Goal: Task Accomplishment & Management: Complete application form

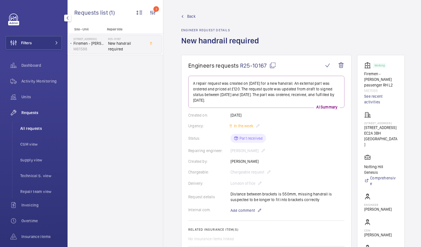
click at [32, 129] on span "All requests" at bounding box center [41, 128] width 42 height 6
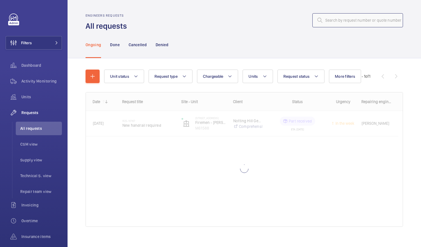
click at [332, 21] on input "text" at bounding box center [357, 20] width 91 height 14
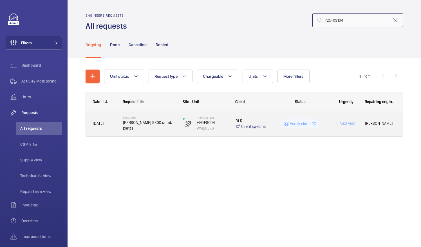
type input "r25-09104"
click at [145, 123] on span "Schindler 9300 comb plates" at bounding box center [149, 125] width 53 height 11
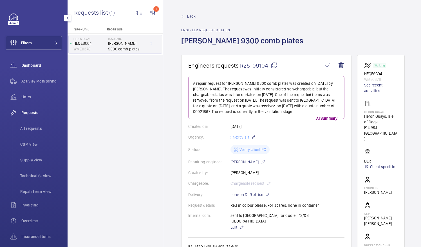
click at [34, 66] on span "Dashboard" at bounding box center [41, 65] width 41 height 6
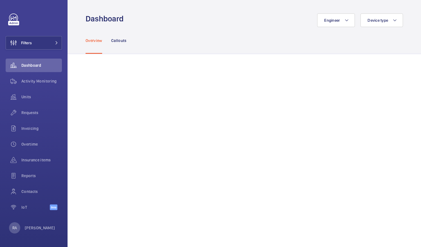
click at [210, 45] on div "Overview Callouts" at bounding box center [244, 40] width 317 height 27
click at [29, 110] on span "Requests" at bounding box center [41, 113] width 41 height 6
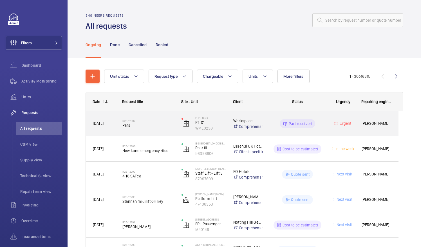
click at [129, 127] on span "Pars" at bounding box center [148, 125] width 52 height 6
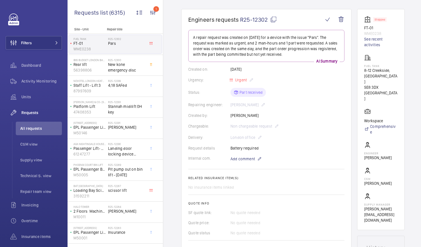
scroll to position [43, 0]
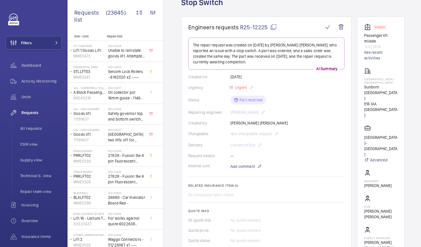
scroll to position [36, 0]
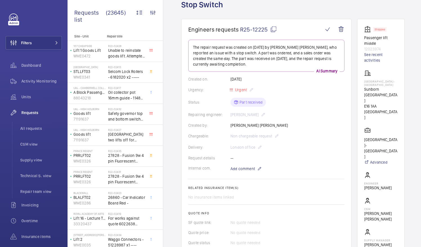
click at [274, 31] on mat-icon at bounding box center [273, 29] width 7 height 7
drag, startPoint x: 370, startPoint y: 80, endPoint x: 397, endPoint y: 82, distance: 26.2
click at [397, 82] on p "Sunborn Yacht Hotel- Royal Victoria Dock" at bounding box center [380, 83] width 33 height 7
drag, startPoint x: 397, startPoint y: 82, endPoint x: 389, endPoint y: 80, distance: 7.5
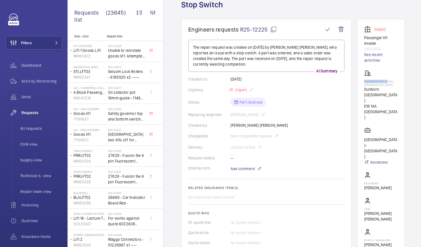
copy p "Sunborn Yacht"
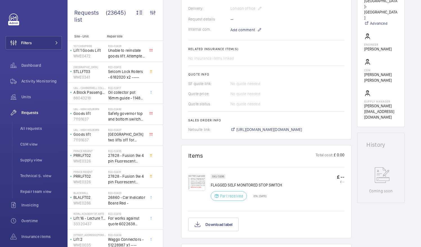
scroll to position [176, 0]
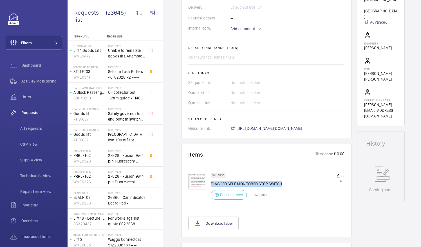
drag, startPoint x: 211, startPoint y: 183, endPoint x: 282, endPoint y: 183, distance: 71.4
click at [282, 183] on div "SKU 5936 FLAGGED SELF MONITORED STOP SWITCH Part received ETA: 18 Sept 2025 £ -…" at bounding box center [278, 188] width 134 height 30
drag, startPoint x: 282, startPoint y: 183, endPoint x: 272, endPoint y: 184, distance: 10.2
copy p "FLAGGED SELF MONITORED STOP SWITCH"
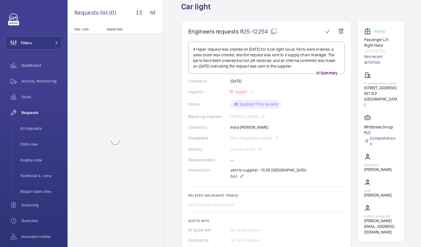
scroll to position [34, 0]
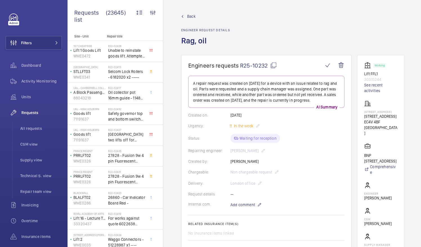
click at [274, 66] on mat-icon at bounding box center [273, 65] width 7 height 7
drag, startPoint x: 371, startPoint y: 118, endPoint x: 392, endPoint y: 122, distance: 21.5
click at [392, 119] on p "160 Queen Victoria Street" at bounding box center [380, 116] width 33 height 6
click at [332, 124] on div "Urgency: In the week" at bounding box center [266, 125] width 156 height 7
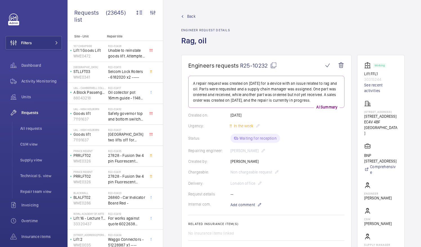
drag, startPoint x: 370, startPoint y: 119, endPoint x: 394, endPoint y: 123, distance: 24.3
click at [394, 119] on p "160 Queen Victoria Street" at bounding box center [380, 116] width 33 height 6
drag, startPoint x: 394, startPoint y: 123, endPoint x: 381, endPoint y: 123, distance: 13.5
copy p "160 Queen Victoria Street"
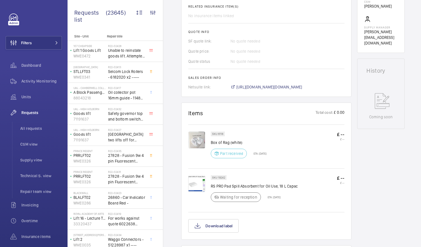
scroll to position [217, 0]
drag, startPoint x: 211, startPoint y: 141, endPoint x: 244, endPoint y: 142, distance: 32.9
click at [244, 142] on p "Box of Rag (white)" at bounding box center [239, 142] width 56 height 6
drag, startPoint x: 244, startPoint y: 142, endPoint x: 236, endPoint y: 142, distance: 7.3
copy p "Box of Rag (white)"
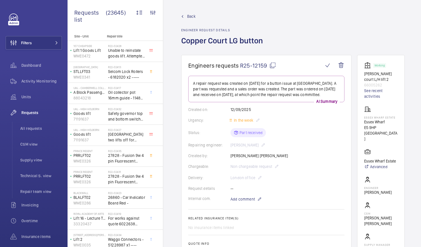
click at [274, 66] on mat-icon at bounding box center [272, 65] width 7 height 7
drag, startPoint x: 371, startPoint y: 123, endPoint x: 392, endPoint y: 127, distance: 21.1
click at [392, 125] on p "Essex Wharf" at bounding box center [380, 122] width 33 height 6
drag, startPoint x: 392, startPoint y: 127, endPoint x: 381, endPoint y: 125, distance: 10.2
copy p "Essex Wharf"
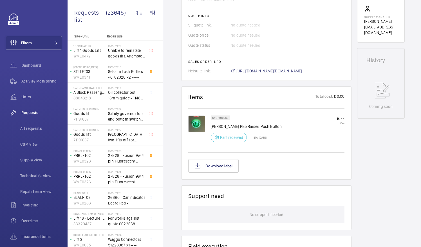
scroll to position [228, 0]
drag, startPoint x: 211, startPoint y: 124, endPoint x: 275, endPoint y: 128, distance: 64.2
click at [275, 128] on div "SKU 1010260 [PERSON_NAME] PB5 Raised Push Button Part received ETA: [DATE] £ --…" at bounding box center [278, 130] width 134 height 30
drag, startPoint x: 275, startPoint y: 128, endPoint x: 258, endPoint y: 124, distance: 16.9
copy p "Lester PB5 Raised Push Button"
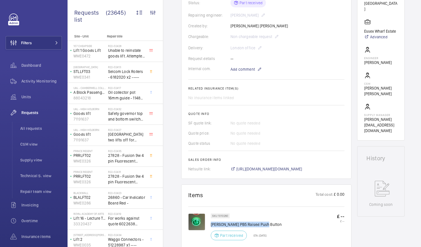
scroll to position [0, 0]
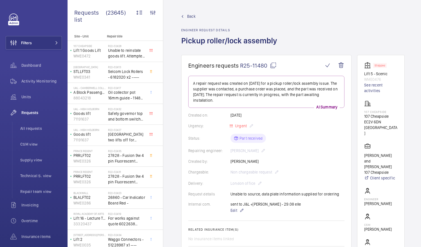
click at [272, 64] on mat-icon at bounding box center [273, 65] width 7 height 7
drag, startPoint x: 372, startPoint y: 115, endPoint x: 395, endPoint y: 116, distance: 23.1
click at [395, 116] on p "107 Cheapside" at bounding box center [380, 116] width 33 height 6
drag, startPoint x: 395, startPoint y: 116, endPoint x: 366, endPoint y: 116, distance: 28.4
click at [366, 116] on wm-front-card "Stopped Lift 5 - Scenic WME0476 See recent activities 107 Cheapside 107 Cheapsi…" at bounding box center [381, 165] width 48 height 221
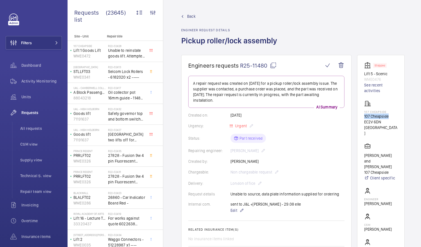
drag, startPoint x: 370, startPoint y: 115, endPoint x: 397, endPoint y: 117, distance: 27.3
click at [397, 117] on wm-front-card "Stopped Lift 5 - Scenic WME0476 See recent activities 107 Cheapside 107 Cheapsi…" at bounding box center [381, 165] width 48 height 221
drag, startPoint x: 397, startPoint y: 117, endPoint x: 392, endPoint y: 116, distance: 5.1
copy p "107 Cheapside"
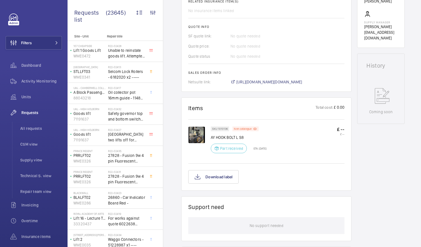
scroll to position [231, 0]
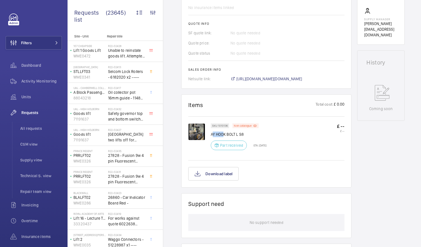
drag, startPoint x: 212, startPoint y: 132, endPoint x: 222, endPoint y: 135, distance: 10.5
click at [222, 135] on p "AY HOOK BOLT L S8" at bounding box center [239, 134] width 56 height 6
drag, startPoint x: 222, startPoint y: 135, endPoint x: 208, endPoint y: 132, distance: 14.0
click at [208, 132] on div at bounding box center [199, 138] width 23 height 30
drag, startPoint x: 211, startPoint y: 132, endPoint x: 245, endPoint y: 136, distance: 33.7
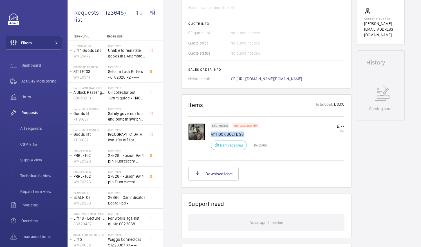
click at [245, 136] on p "AY HOOK BOLT L S8" at bounding box center [239, 134] width 56 height 6
drag, startPoint x: 245, startPoint y: 136, endPoint x: 238, endPoint y: 133, distance: 7.3
copy p "AY HOOK BOLT L S8"
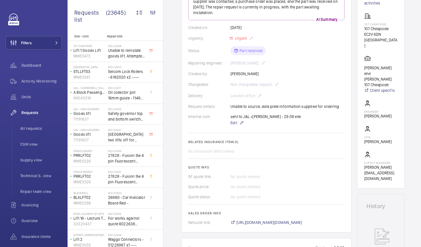
scroll to position [87, 0]
click at [31, 127] on span "All requests" at bounding box center [41, 128] width 42 height 6
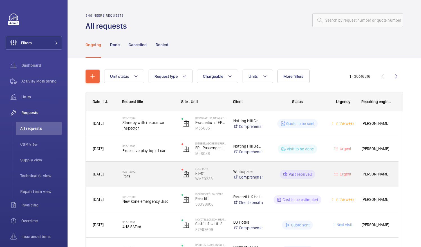
click at [140, 176] on span "Pars" at bounding box center [148, 176] width 52 height 6
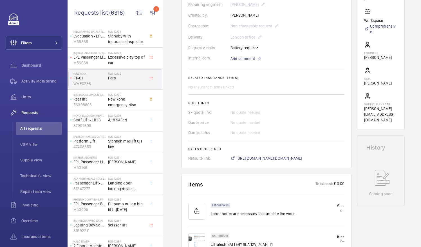
scroll to position [147, 0]
click at [279, 157] on span "[URL][DOMAIN_NAME][DOMAIN_NAME]" at bounding box center [269, 158] width 66 height 6
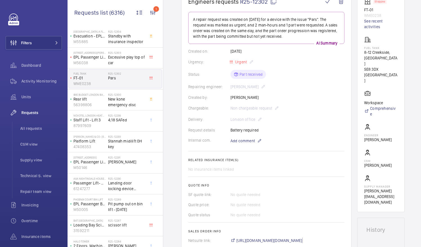
scroll to position [64, 0]
click at [324, 138] on div "Internal com. Add comment" at bounding box center [266, 141] width 156 height 7
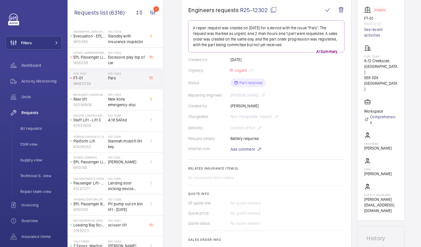
scroll to position [54, 0]
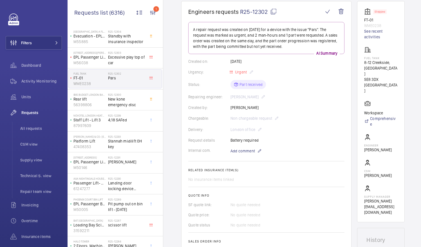
click at [250, 130] on div "Delivery: London office" at bounding box center [266, 129] width 156 height 7
click at [253, 130] on div "Delivery: London office" at bounding box center [266, 129] width 156 height 7
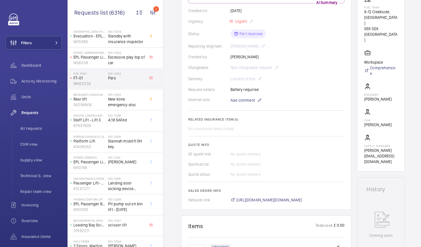
scroll to position [0, 0]
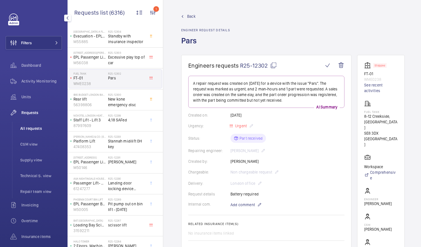
click at [32, 124] on li "All requests" at bounding box center [39, 129] width 46 height 14
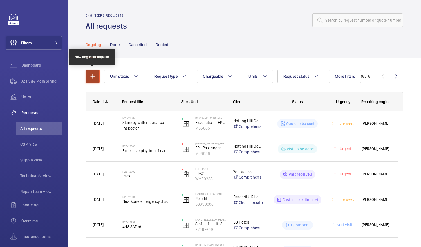
click at [90, 77] on mat-icon "button" at bounding box center [92, 76] width 7 height 7
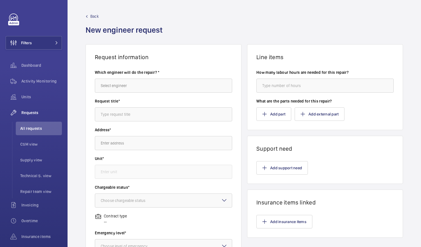
scroll to position [137, 0]
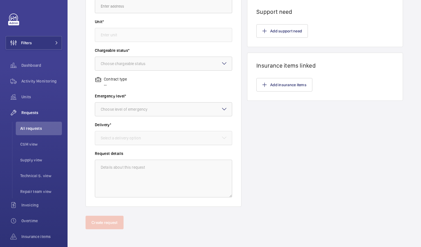
click at [124, 137] on div "Select a delivery option" at bounding box center [128, 138] width 54 height 6
click at [128, 138] on div "Select a delivery option" at bounding box center [128, 138] width 54 height 6
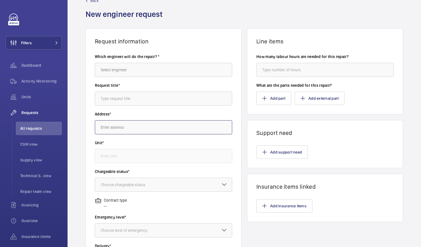
click at [129, 123] on input "text" at bounding box center [163, 127] width 137 height 14
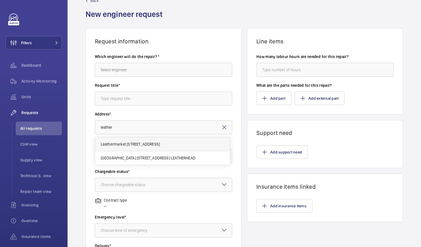
click at [134, 144] on span "Leathermarket [STREET_ADDRESS]" at bounding box center [130, 144] width 59 height 6
type input "Leathermarket [STREET_ADDRESS]"
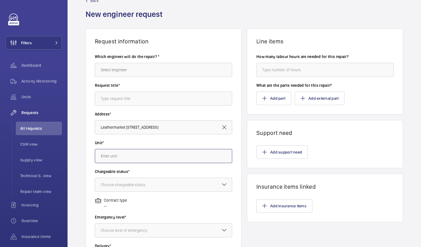
click at [127, 157] on input "text" at bounding box center [163, 156] width 137 height 14
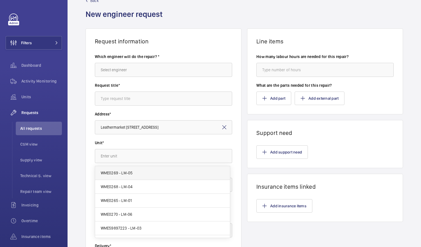
click at [131, 174] on span "WME0269 - LM-05" at bounding box center [117, 173] width 32 height 6
type input "WME0269 - LM-05"
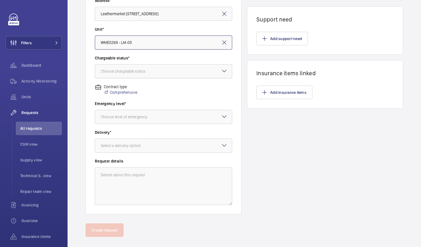
scroll to position [137, 0]
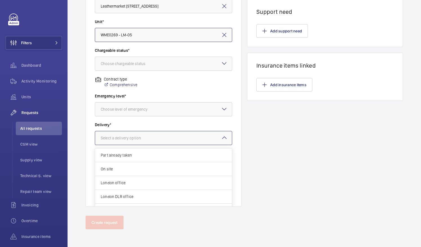
click at [142, 137] on div "Select a delivery option" at bounding box center [128, 138] width 54 height 6
click at [136, 159] on div "Part already taken" at bounding box center [163, 154] width 137 height 14
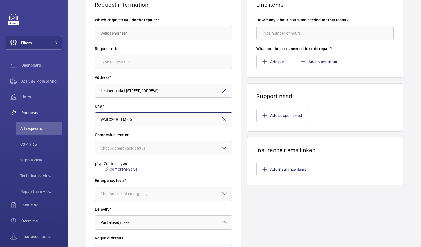
scroll to position [47, 0]
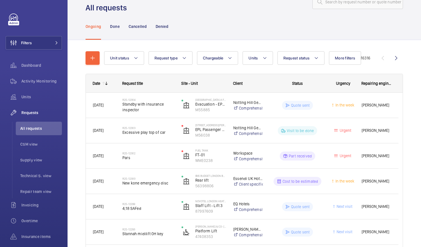
scroll to position [15, 0]
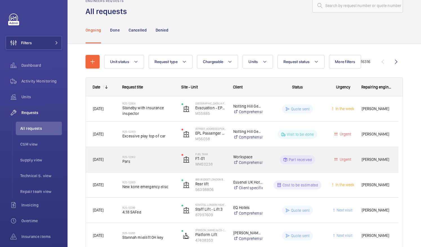
click at [147, 167] on div "R25-12302 Pars" at bounding box center [148, 159] width 52 height 16
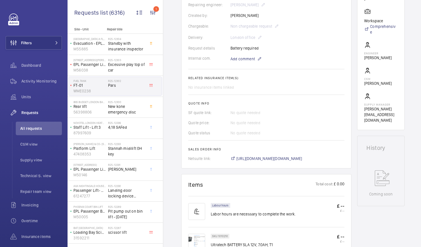
scroll to position [252, 0]
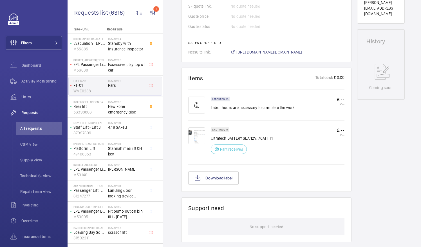
click at [271, 49] on span "[URL][DOMAIN_NAME][DOMAIN_NAME]" at bounding box center [269, 52] width 66 height 6
